Goal: Task Accomplishment & Management: Complete application form

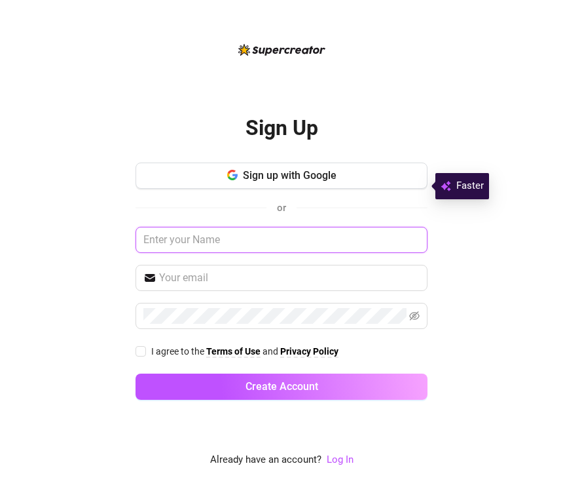
click at [259, 242] on input "text" at bounding box center [282, 240] width 292 height 26
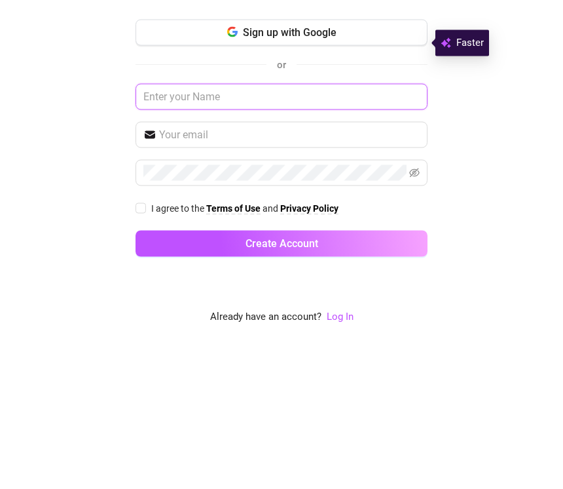
type input "[PERSON_NAME]"
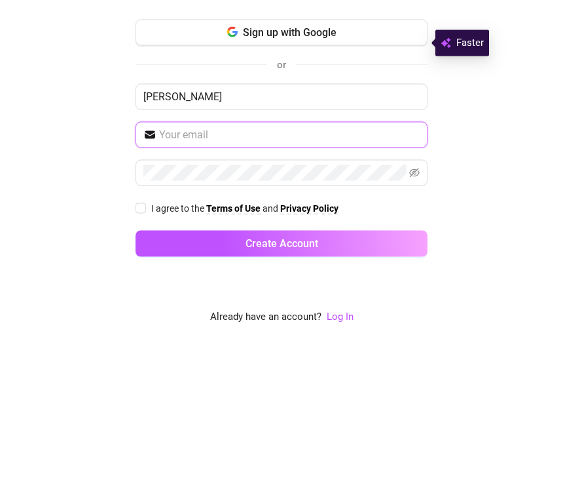
type input "[EMAIL_ADDRESS][DOMAIN_NAME]"
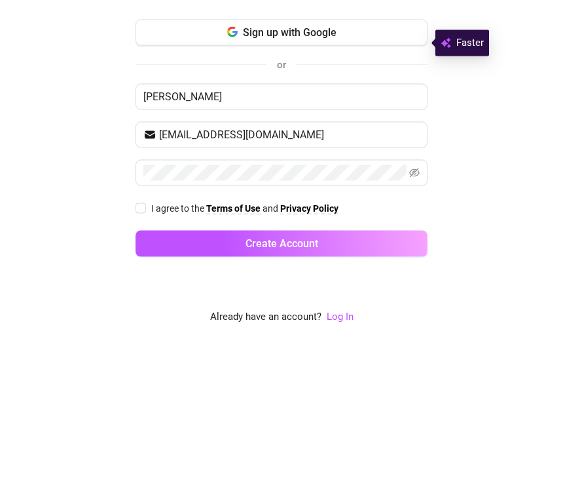
click at [91, 188] on div "Sign Up Sign up with Google or Bill Dearing Dearinginvestments1@gmail.com I agr…" at bounding box center [282, 244] width 532 height 489
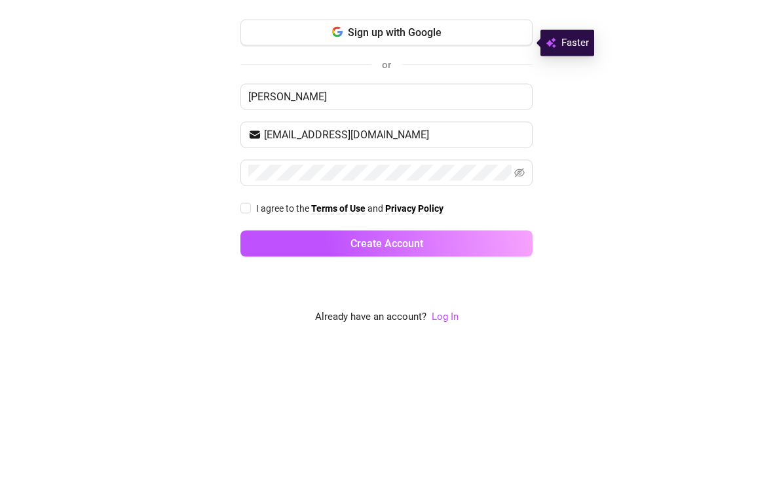
scroll to position [20, 0]
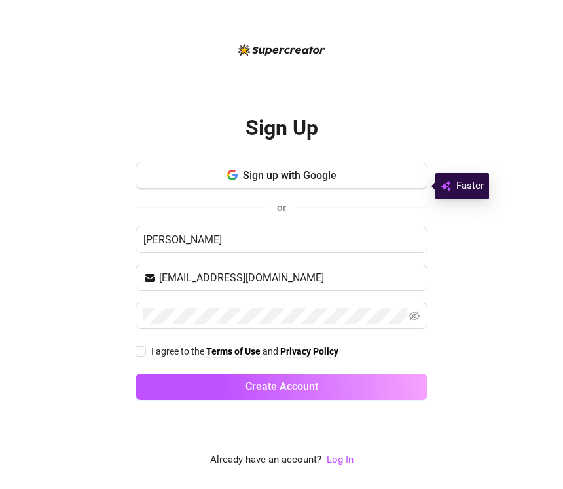
click at [413, 311] on icon "eye-invisible" at bounding box center [415, 316] width 10 height 10
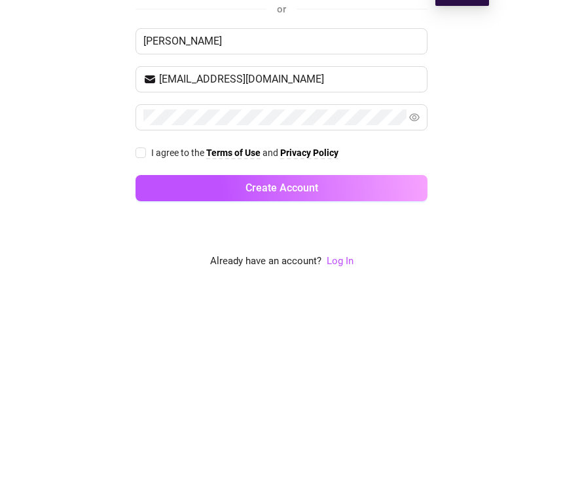
click at [359, 373] on button "Create Account" at bounding box center [282, 386] width 292 height 26
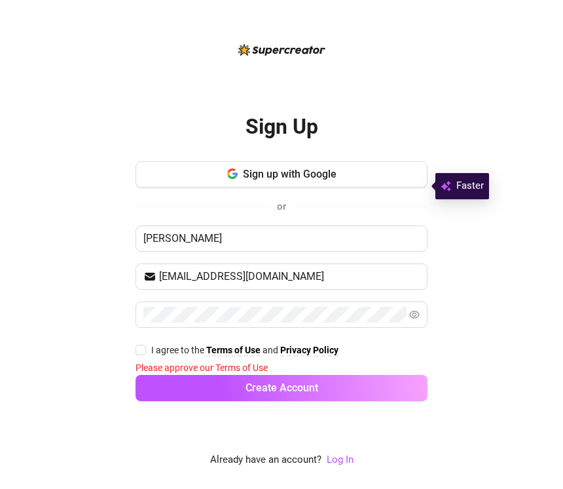
click at [261, 360] on div "Please approve our Terms of Use" at bounding box center [282, 367] width 292 height 14
click at [256, 345] on strong "Terms of Use" at bounding box center [233, 350] width 54 height 10
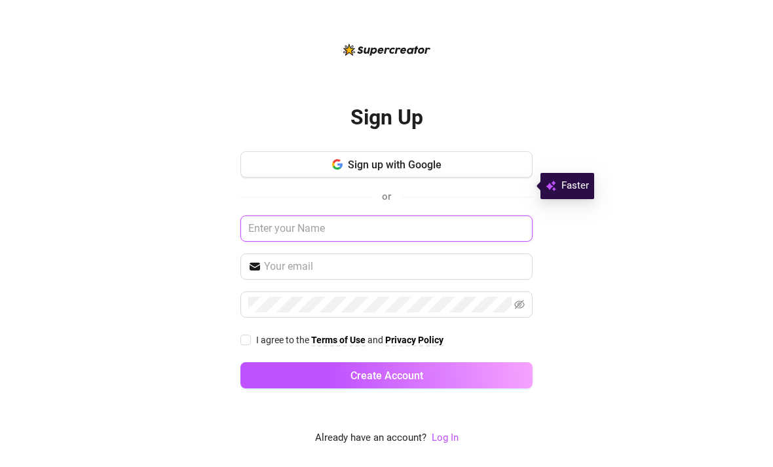
click at [403, 242] on input "text" at bounding box center [386, 229] width 292 height 26
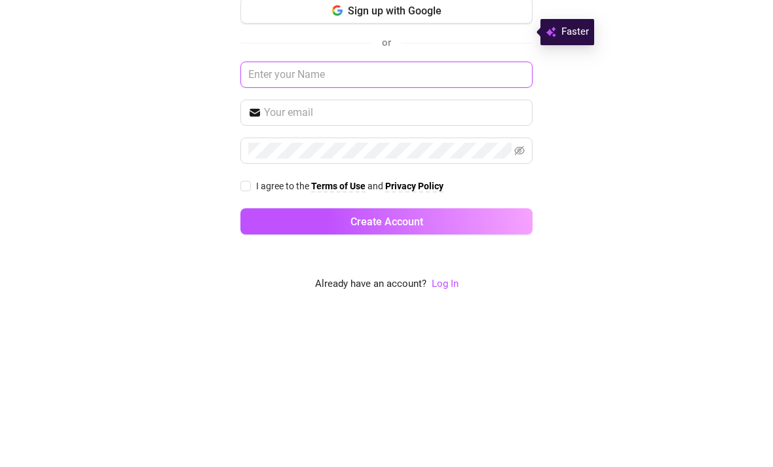
type input "[PERSON_NAME]"
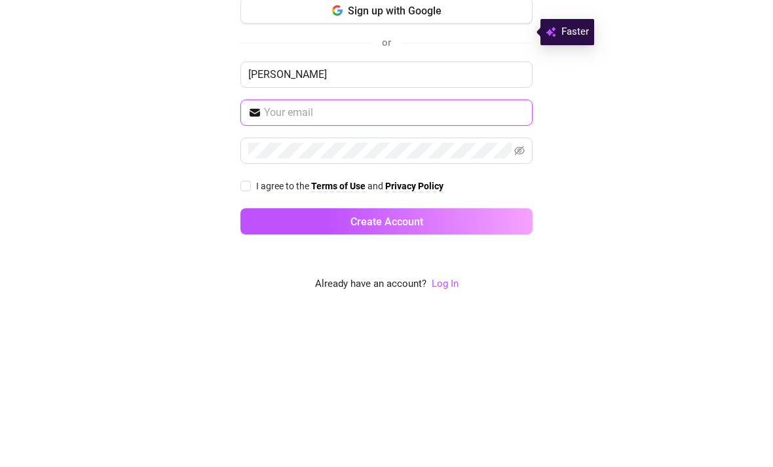
type input "[EMAIL_ADDRESS][DOMAIN_NAME]"
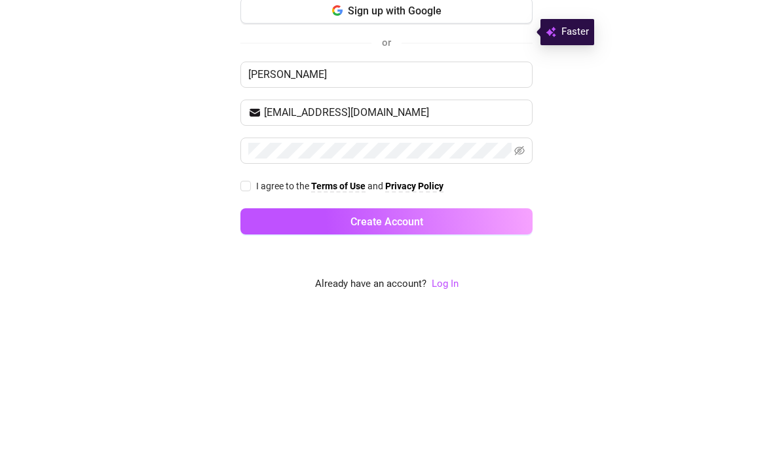
click at [461, 362] on button "Create Account" at bounding box center [386, 375] width 292 height 26
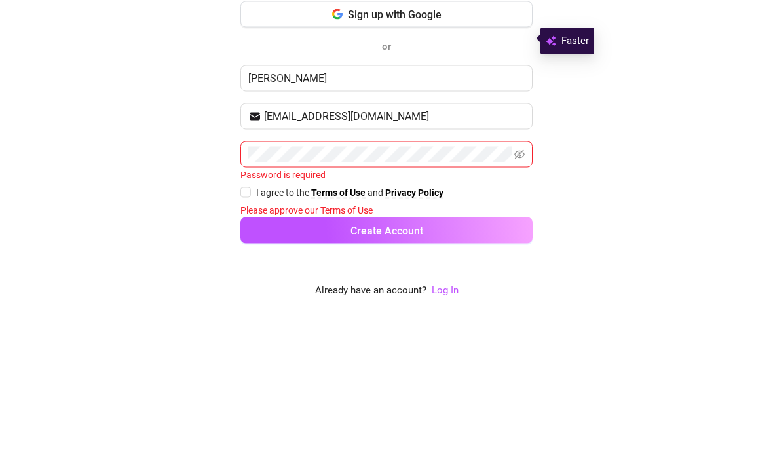
click at [590, 119] on div "Sign Up Sign up with Google or [PERSON_NAME] [EMAIL_ADDRESS][DOMAIN_NAME] Passw…" at bounding box center [387, 233] width 742 height 467
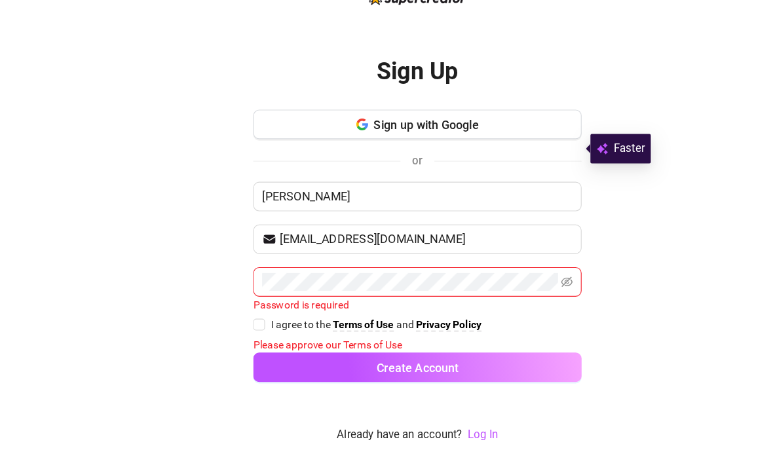
click at [291, 315] on div "Password is required" at bounding box center [386, 322] width 292 height 14
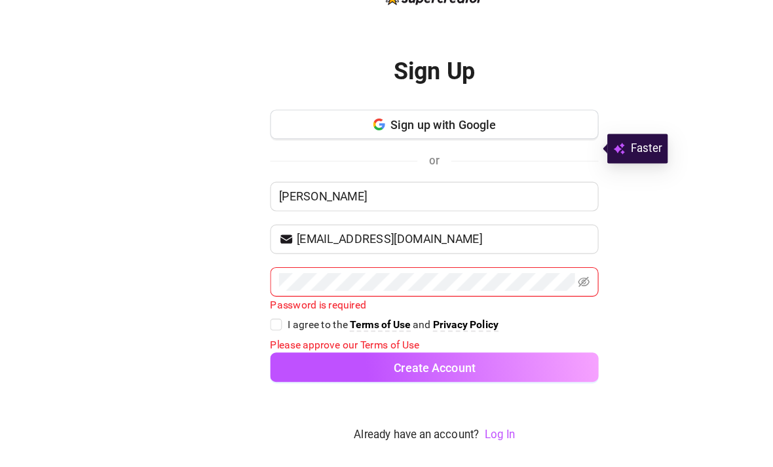
click at [407, 372] on span "Create Account" at bounding box center [387, 378] width 73 height 12
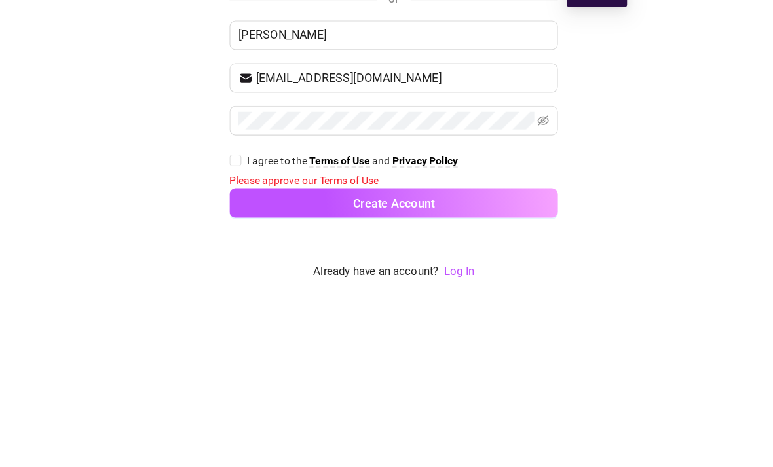
click at [390, 364] on button "Create Account" at bounding box center [386, 377] width 292 height 26
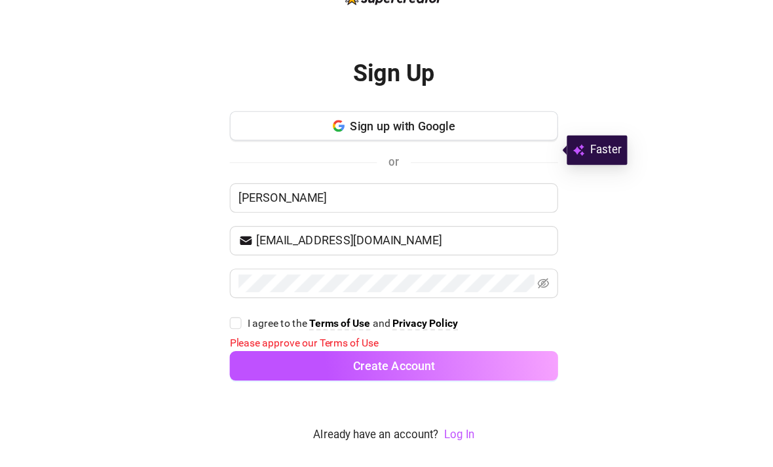
click at [368, 334] on span "and" at bounding box center [377, 339] width 18 height 10
click at [250, 334] on input "I agree to the Terms of Use and Privacy Policy" at bounding box center [244, 338] width 9 height 9
checkbox input "true"
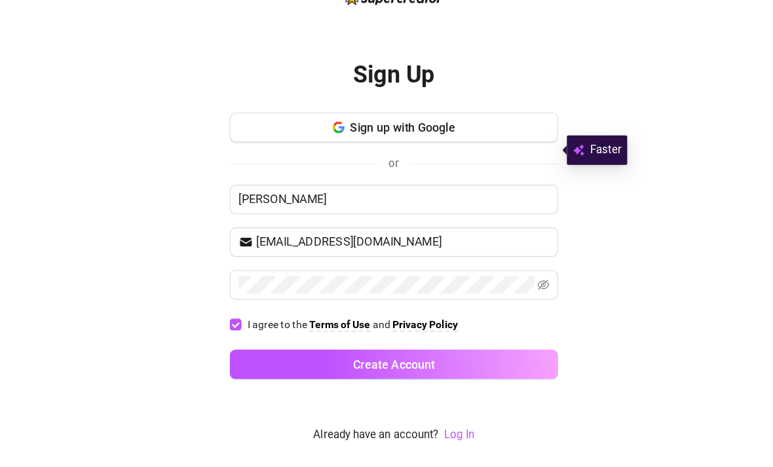
click at [382, 370] on span "Create Account" at bounding box center [387, 376] width 73 height 12
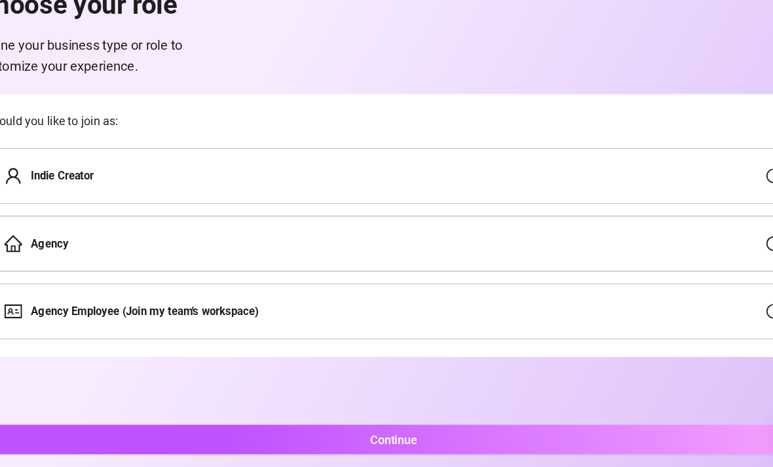
click at [296, 303] on div "Agency Employee (Join my team's workspace)" at bounding box center [385, 328] width 719 height 50
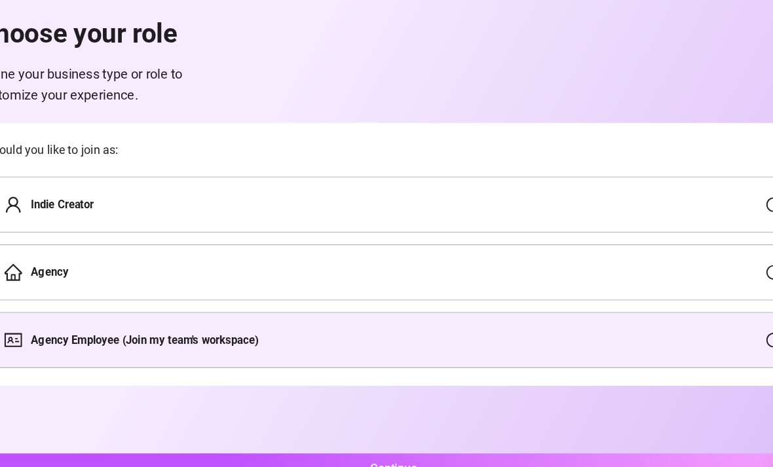
click at [104, 183] on div "Indie Creator" at bounding box center [385, 208] width 719 height 50
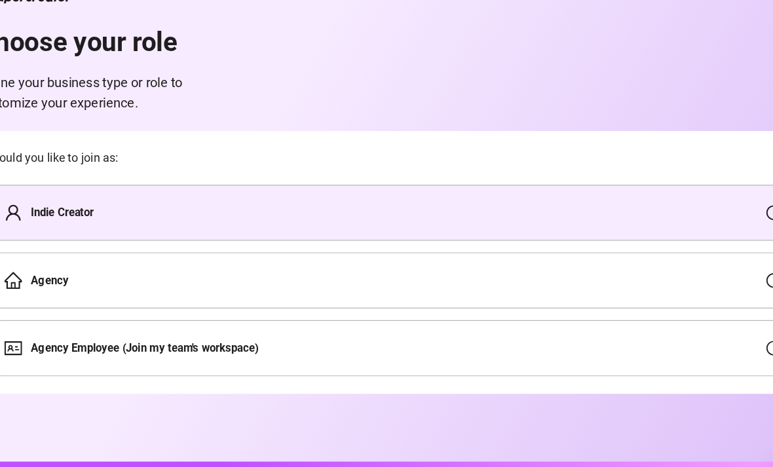
click at [115, 183] on div "Indie Creator" at bounding box center [385, 208] width 719 height 50
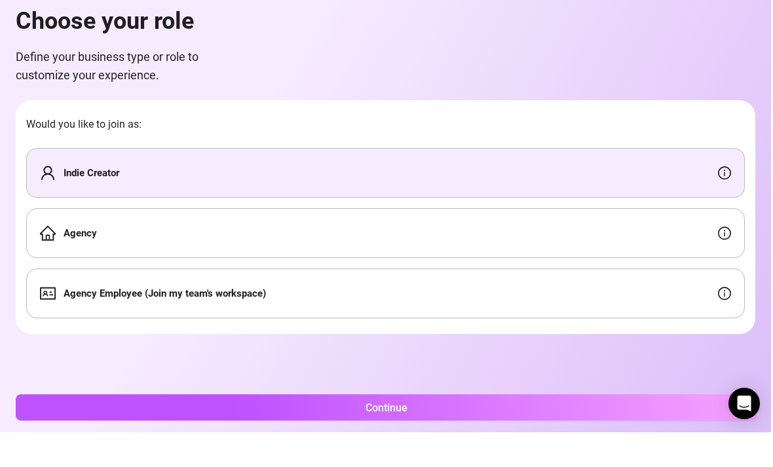
click at [720, 201] on icon "info-circle" at bounding box center [724, 207] width 13 height 13
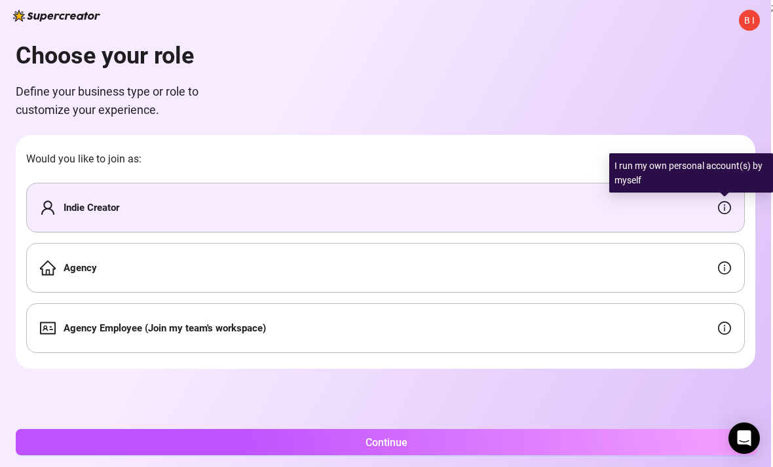
click at [586, 185] on div "Indie Creator" at bounding box center [385, 208] width 719 height 50
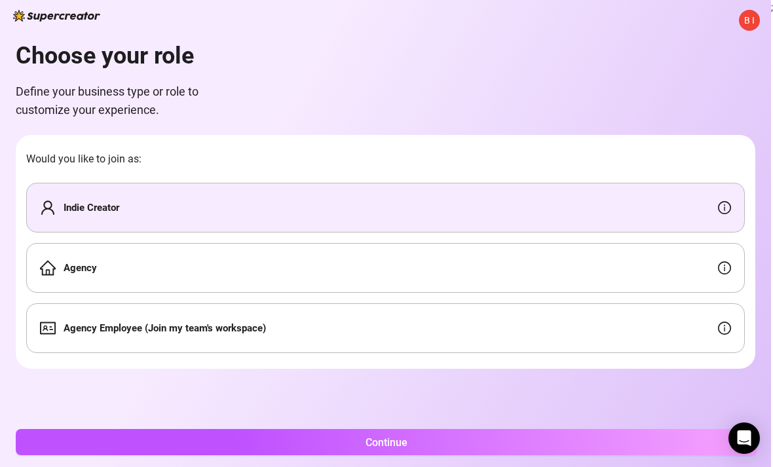
click at [755, 433] on div "Open Intercom Messenger" at bounding box center [744, 438] width 31 height 31
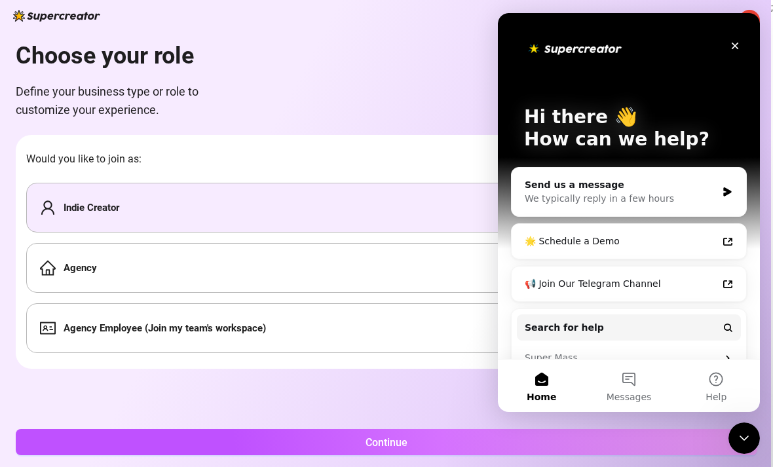
scroll to position [0, 0]
click at [735, 50] on icon "Close" at bounding box center [735, 46] width 10 height 10
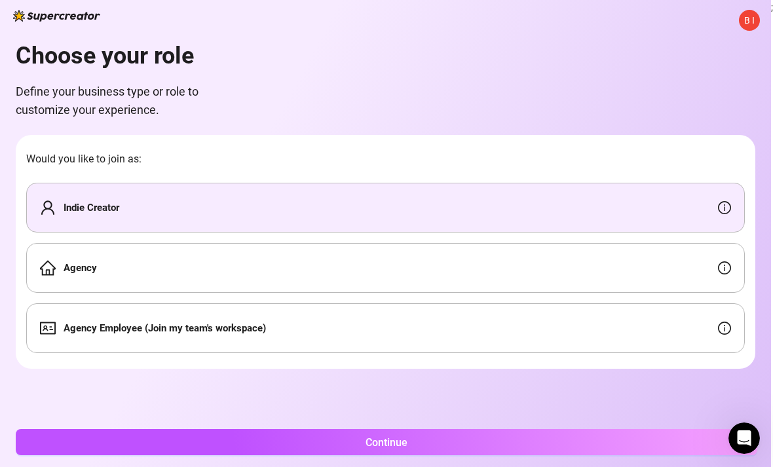
click at [745, 303] on div "Agency Employee (Join my team's workspace)" at bounding box center [385, 328] width 719 height 50
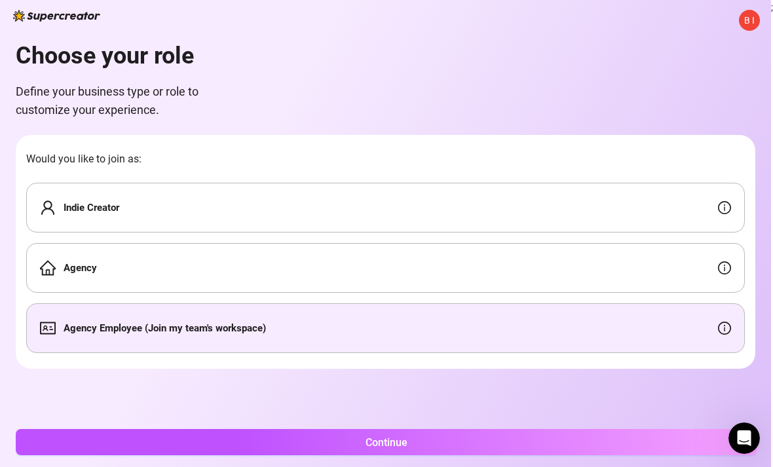
click at [727, 261] on icon "info-circle" at bounding box center [724, 267] width 13 height 13
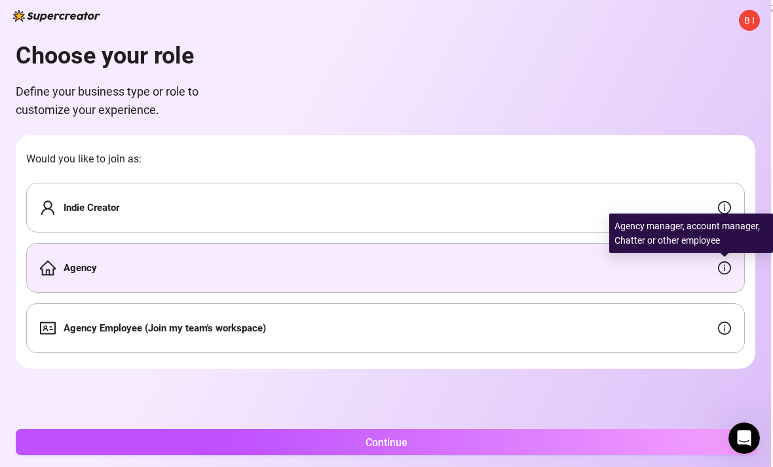
click at [708, 203] on div "Indie Creator" at bounding box center [385, 208] width 719 height 50
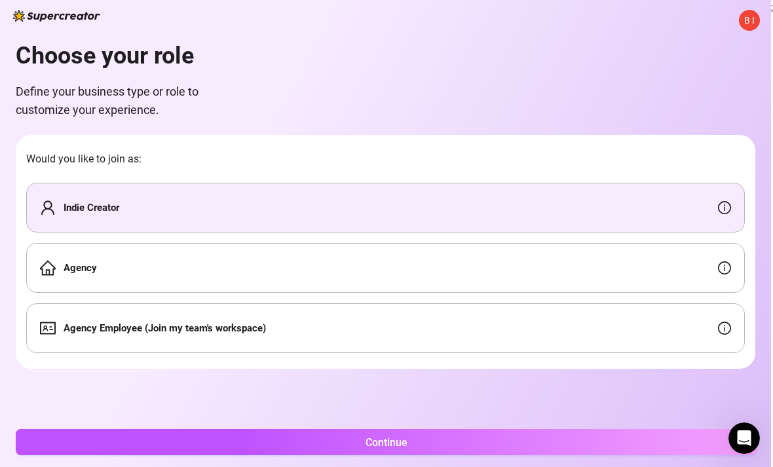
click at [727, 193] on div "Indie Creator" at bounding box center [385, 208] width 719 height 50
click at [2, 372] on div "B I Choose your role Define your business type or role to customize your experi…" at bounding box center [385, 233] width 771 height 467
click at [452, 443] on button "Continue" at bounding box center [387, 442] width 742 height 26
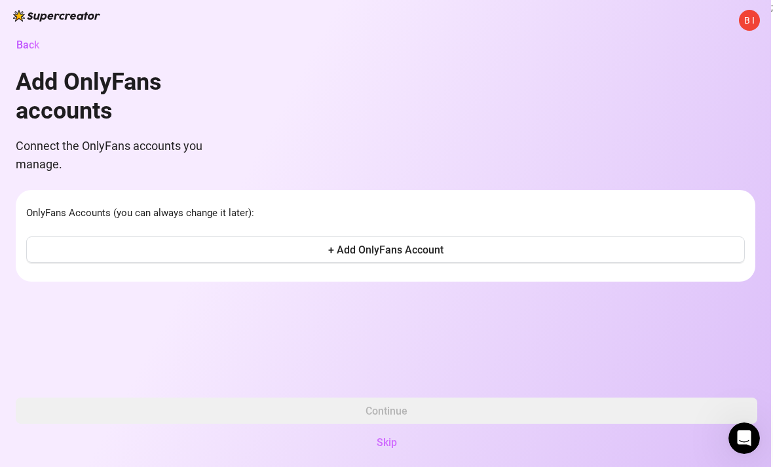
click at [406, 256] on button "+ Add OnlyFans Account" at bounding box center [385, 250] width 719 height 26
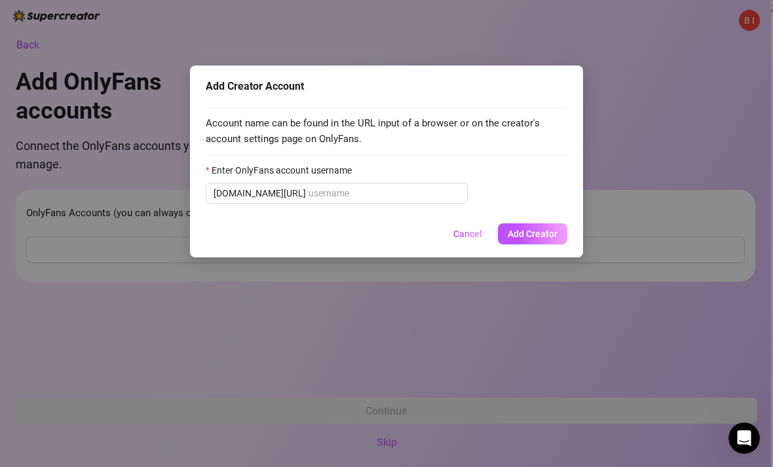
click at [470, 233] on span "Cancel" at bounding box center [467, 234] width 29 height 10
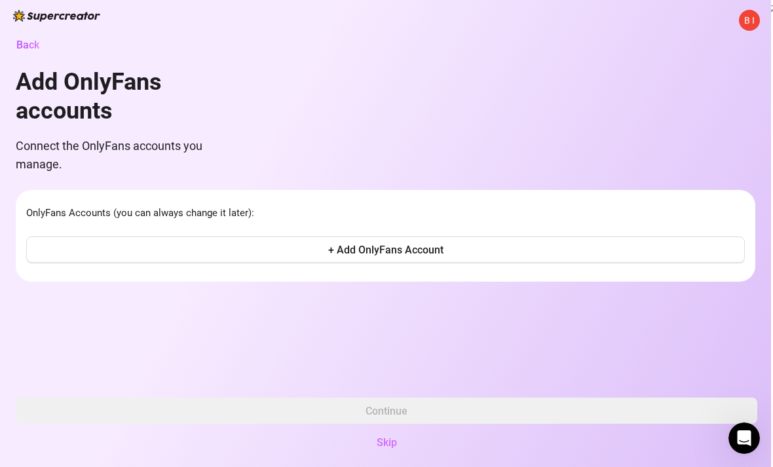
click at [438, 431] on button "Skip" at bounding box center [387, 442] width 742 height 26
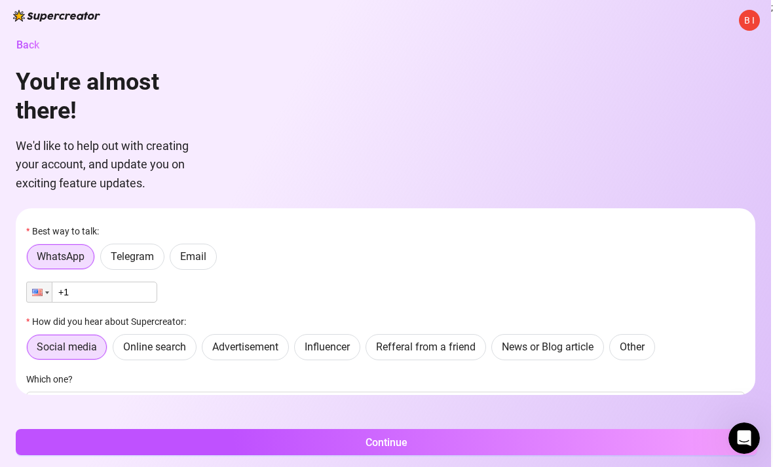
click at [134, 299] on input "+1" at bounding box center [91, 292] width 131 height 21
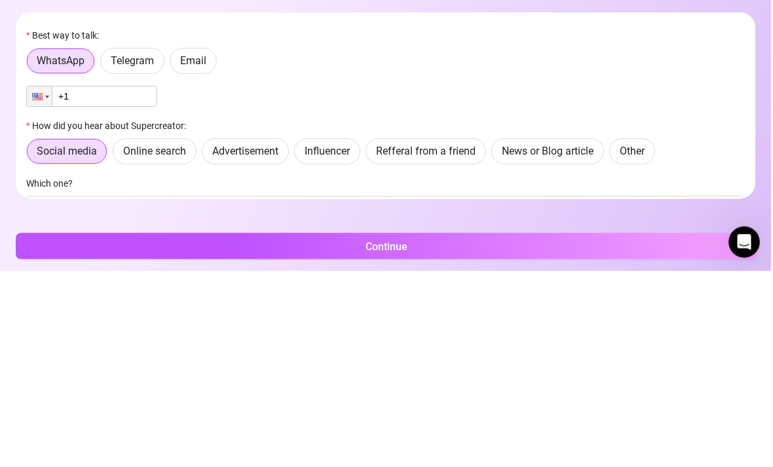
scroll to position [42, 0]
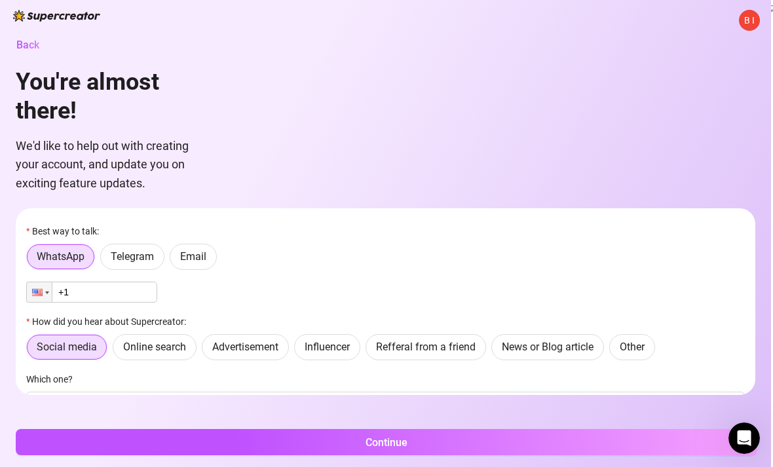
click at [120, 282] on input "+1" at bounding box center [91, 292] width 131 height 21
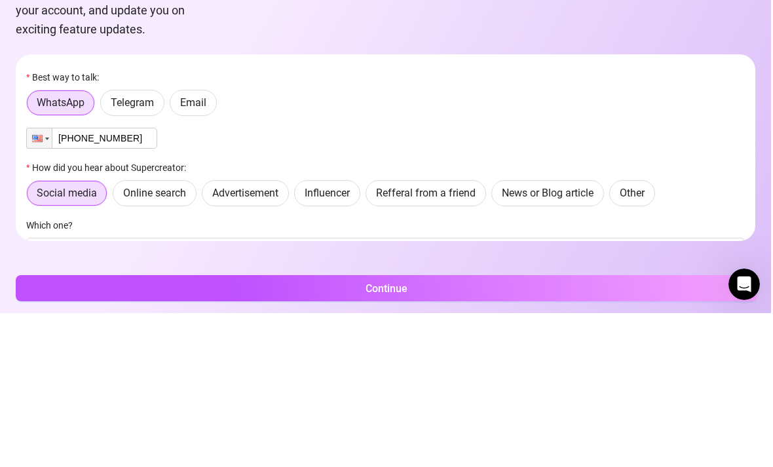
type input "[PHONE_NUMBER]"
click at [426, 341] on span "Refferal from a friend" at bounding box center [426, 347] width 100 height 12
click at [370, 351] on input "Refferal from a friend" at bounding box center [370, 351] width 0 height 0
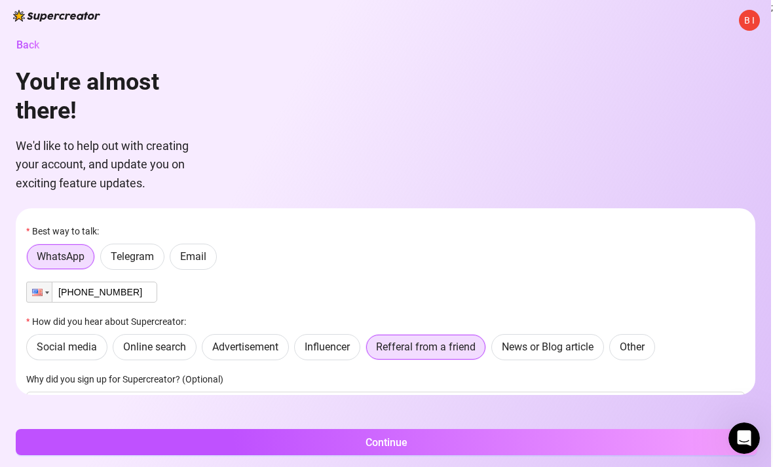
click at [476, 438] on button "Continue" at bounding box center [387, 442] width 742 height 26
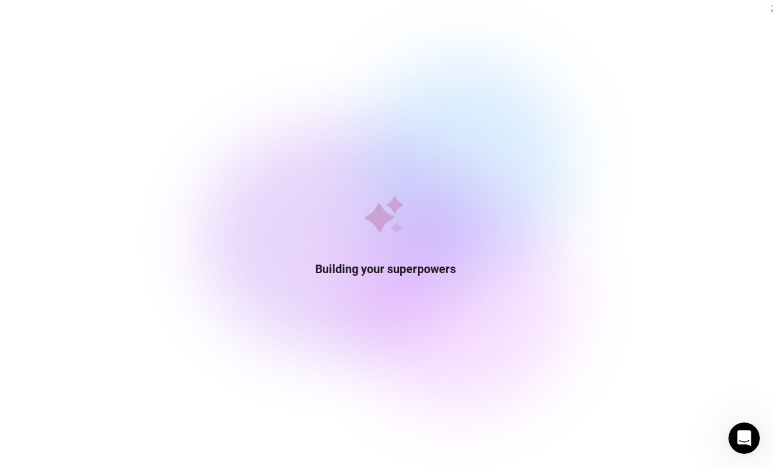
click at [0, 261] on div "Building your superpowers" at bounding box center [385, 233] width 771 height 467
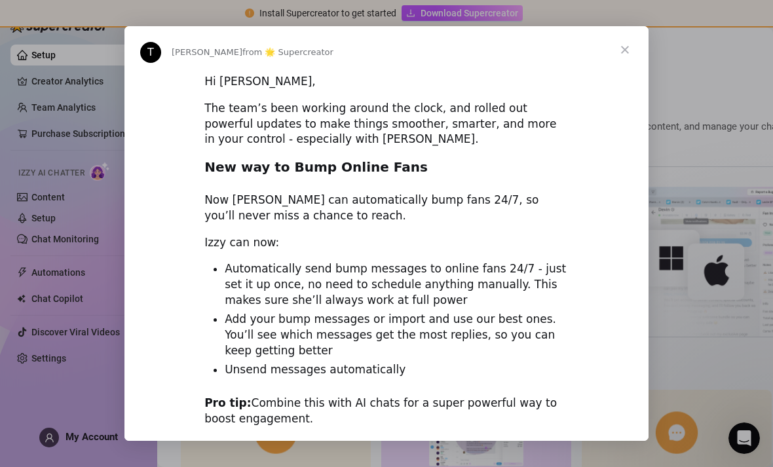
click at [630, 57] on span "Close" at bounding box center [624, 49] width 47 height 47
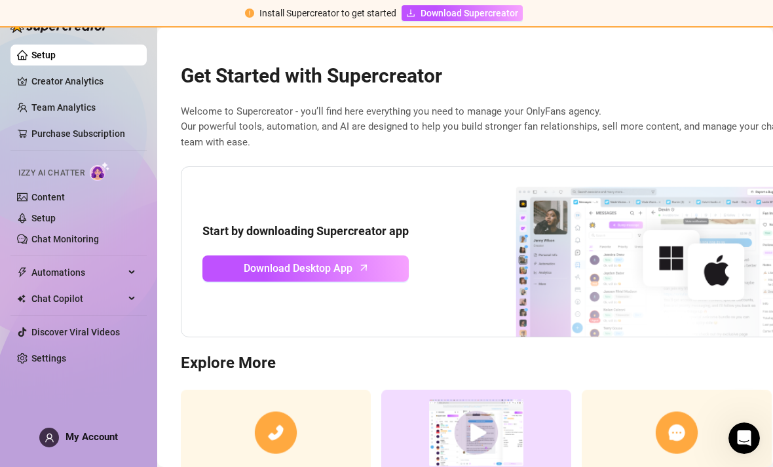
click at [379, 256] on link "Download Desktop App" at bounding box center [305, 269] width 206 height 26
click at [322, 256] on link "Download Desktop App" at bounding box center [305, 269] width 206 height 26
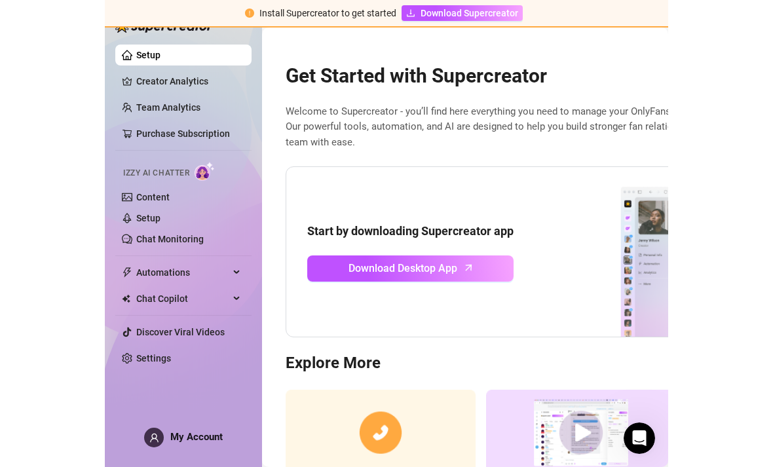
scroll to position [42, 0]
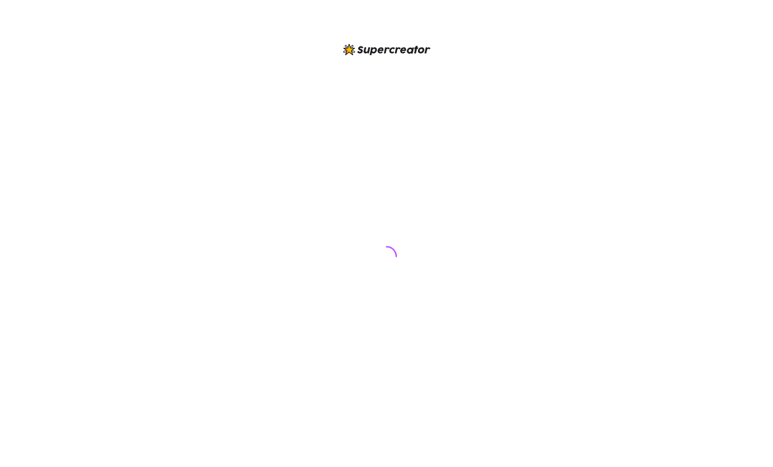
scroll to position [42, 0]
